Goal: Information Seeking & Learning: Learn about a topic

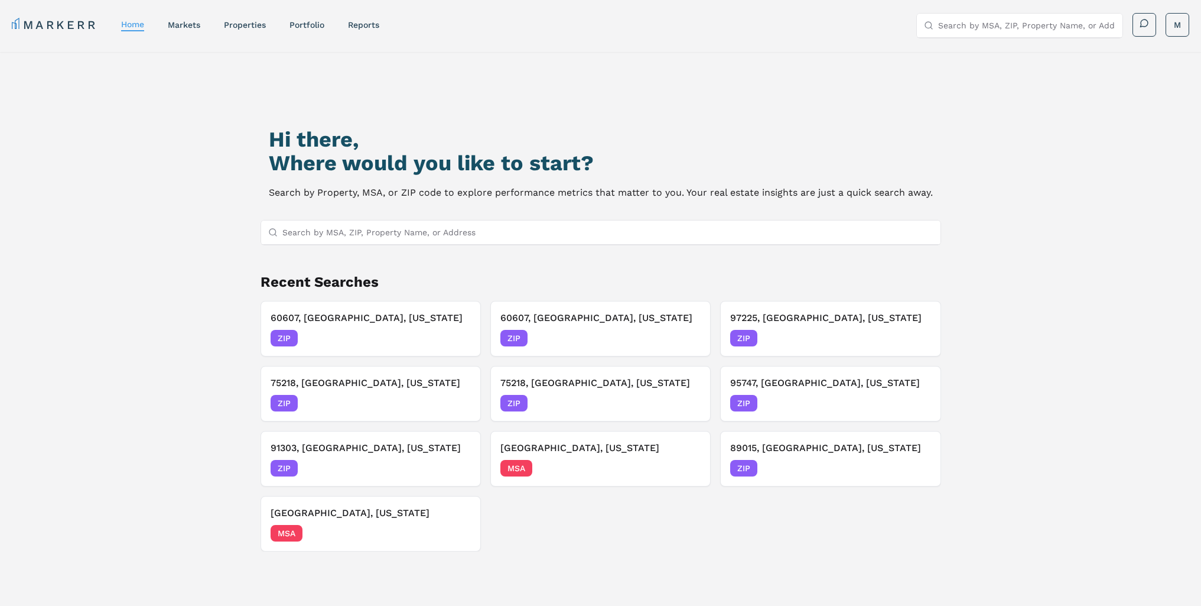
click at [464, 225] on input "Search by MSA, ZIP, Property Name, or Address" at bounding box center [607, 232] width 651 height 24
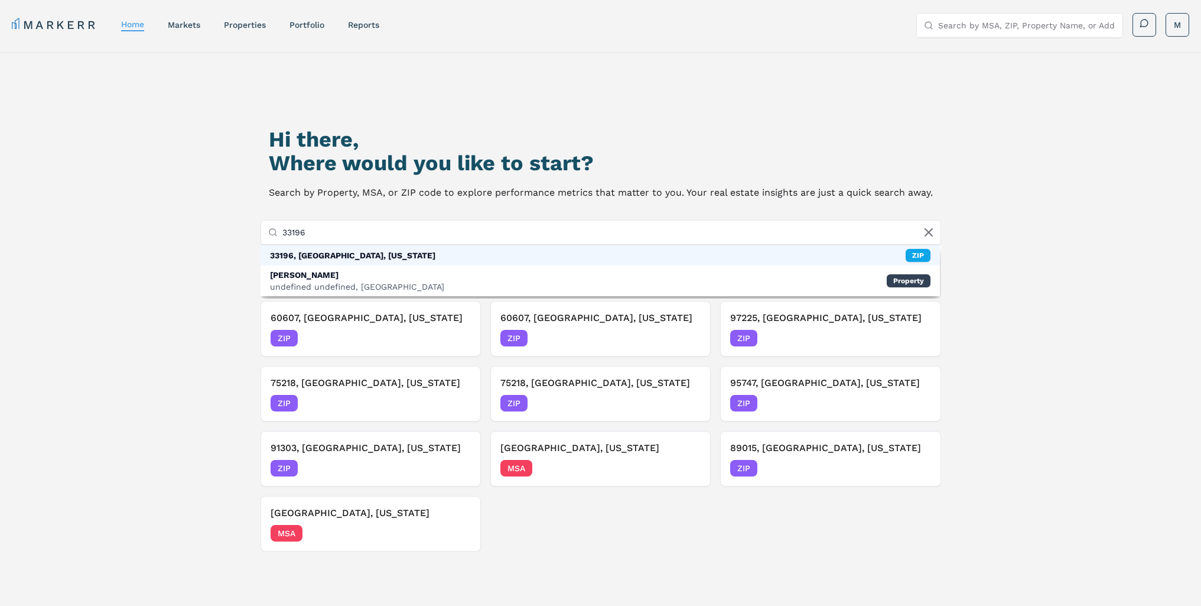
type input "33196"
click at [355, 253] on div "33196, Miami, Florida" at bounding box center [352, 255] width 165 height 12
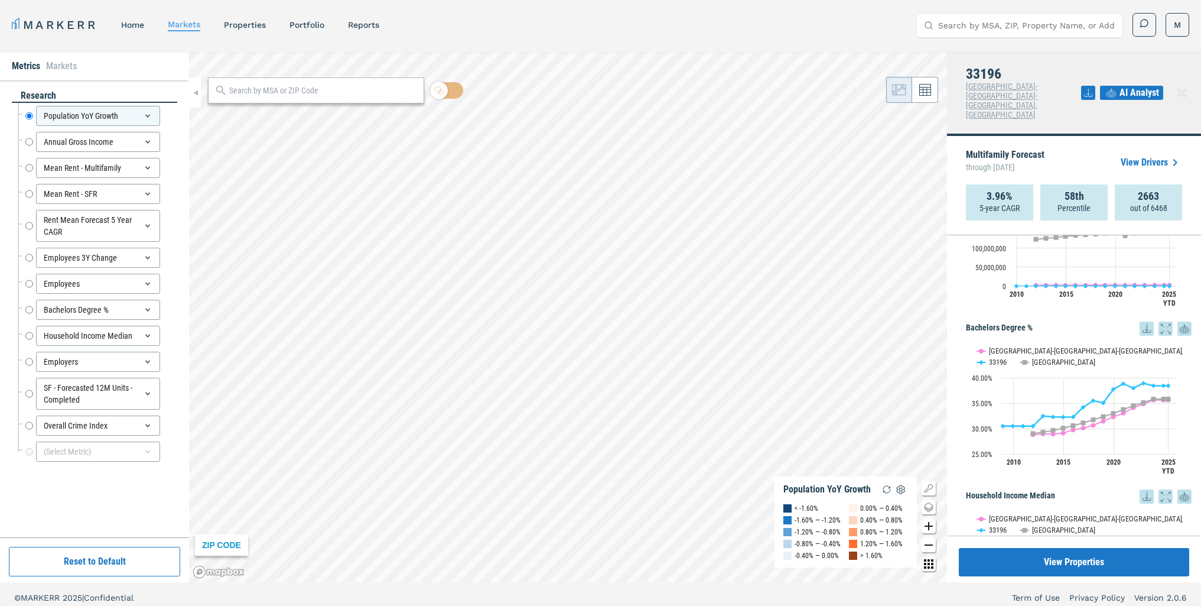
scroll to position [1300, 0]
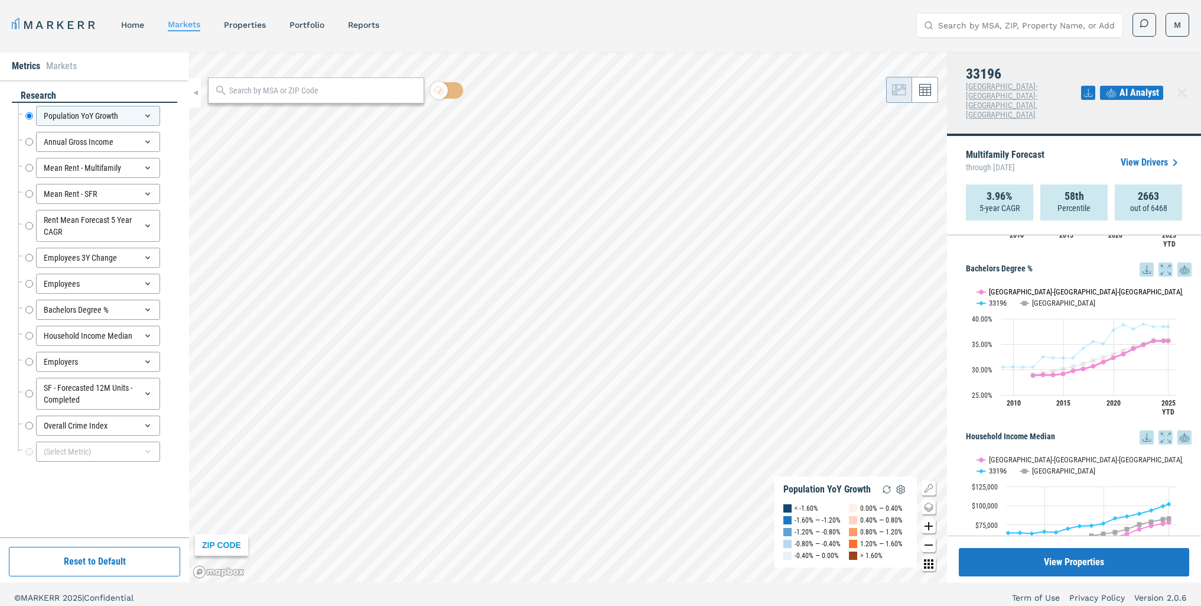
click at [1021, 287] on button "Show Miami-Fort Lauderdale-West Palm Beach, FL" at bounding box center [1049, 291] width 144 height 9
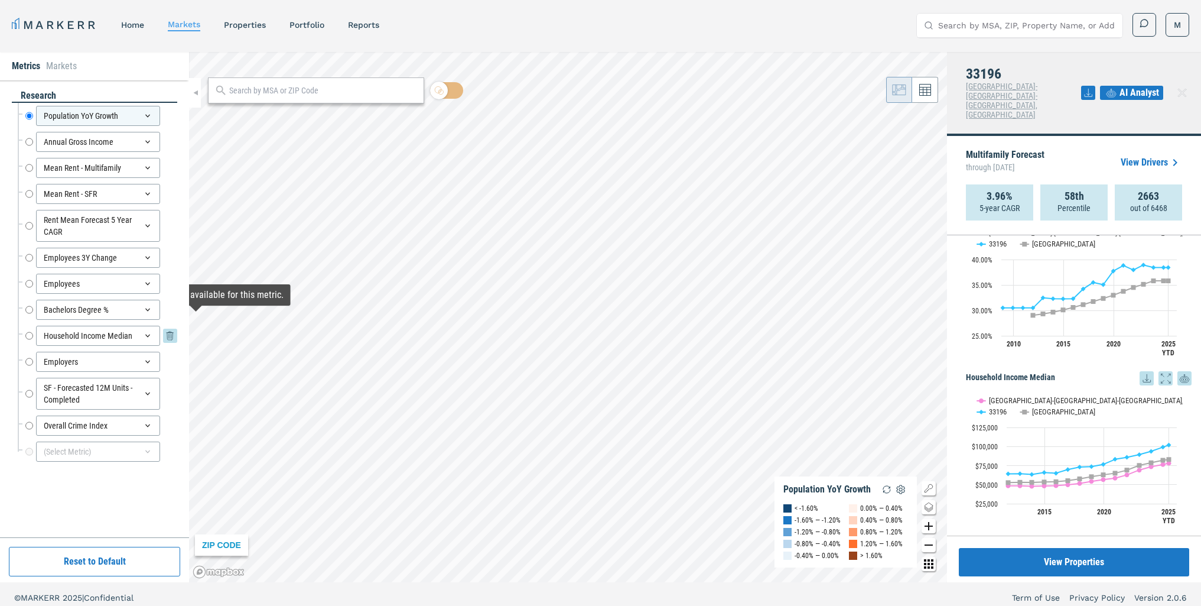
click at [32, 336] on input "Household Income Median" at bounding box center [29, 336] width 8 height 20
radio input "false"
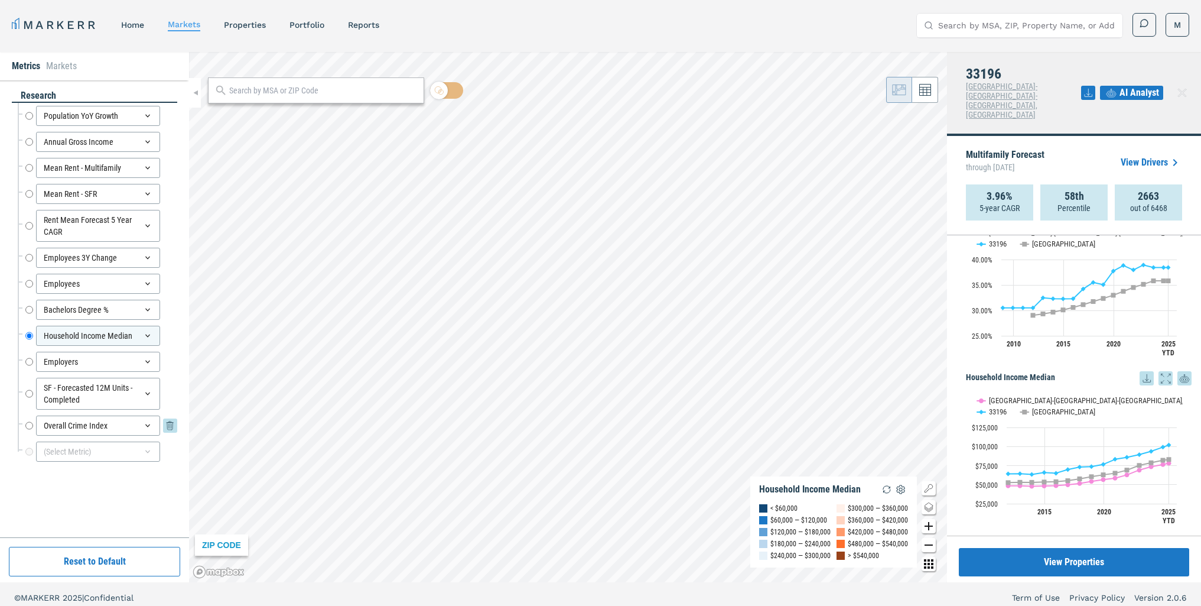
click at [33, 429] on div "Overall Crime Index Overall Crime Index" at bounding box center [101, 425] width 152 height 20
click at [28, 428] on input "Overall Crime Index" at bounding box center [29, 425] width 8 height 20
radio input "false"
radio input "true"
